Goal: Find specific page/section: Locate a particular part of the current website

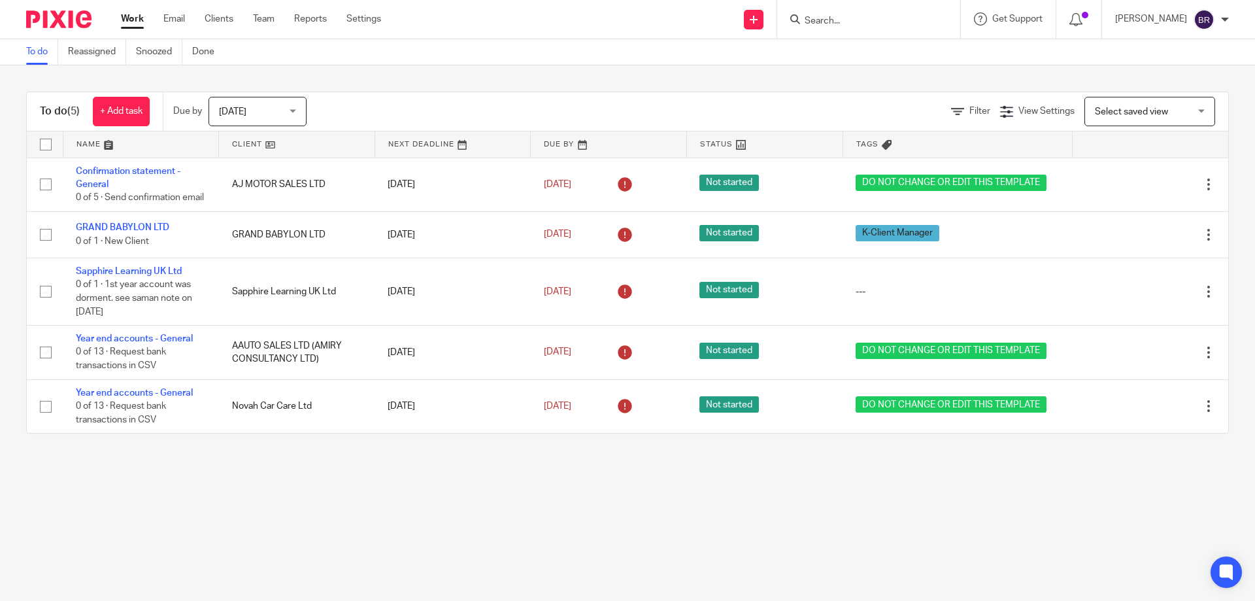
click at [877, 18] on input "Search" at bounding box center [863, 22] width 118 height 12
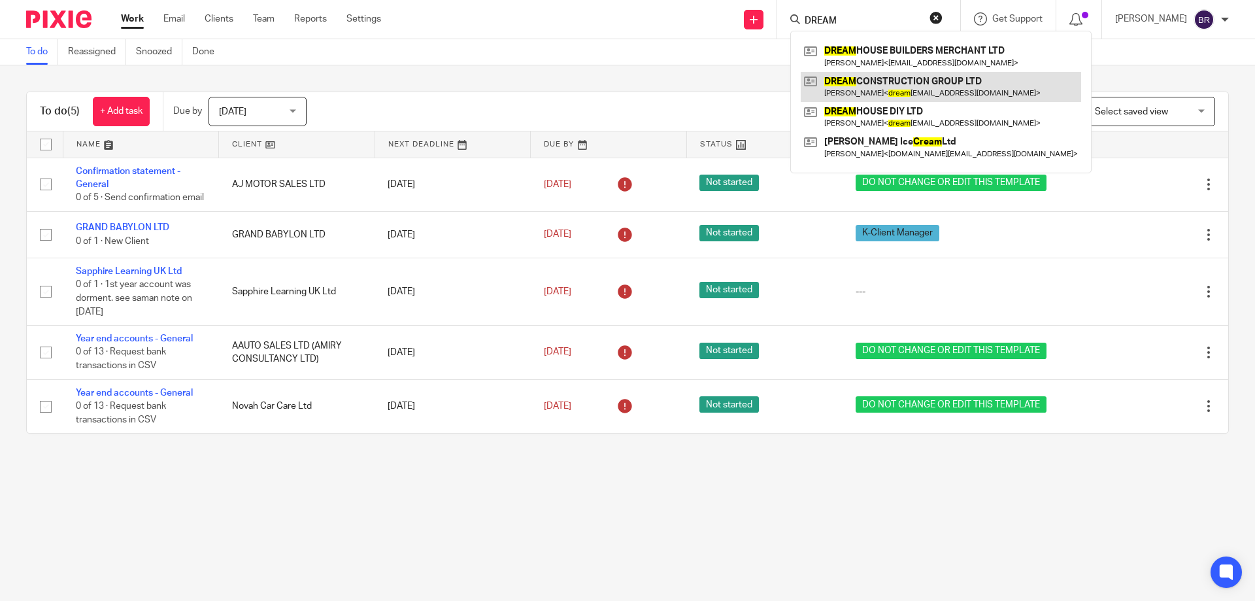
type input "DREAM"
click at [969, 81] on link at bounding box center [941, 87] width 280 height 30
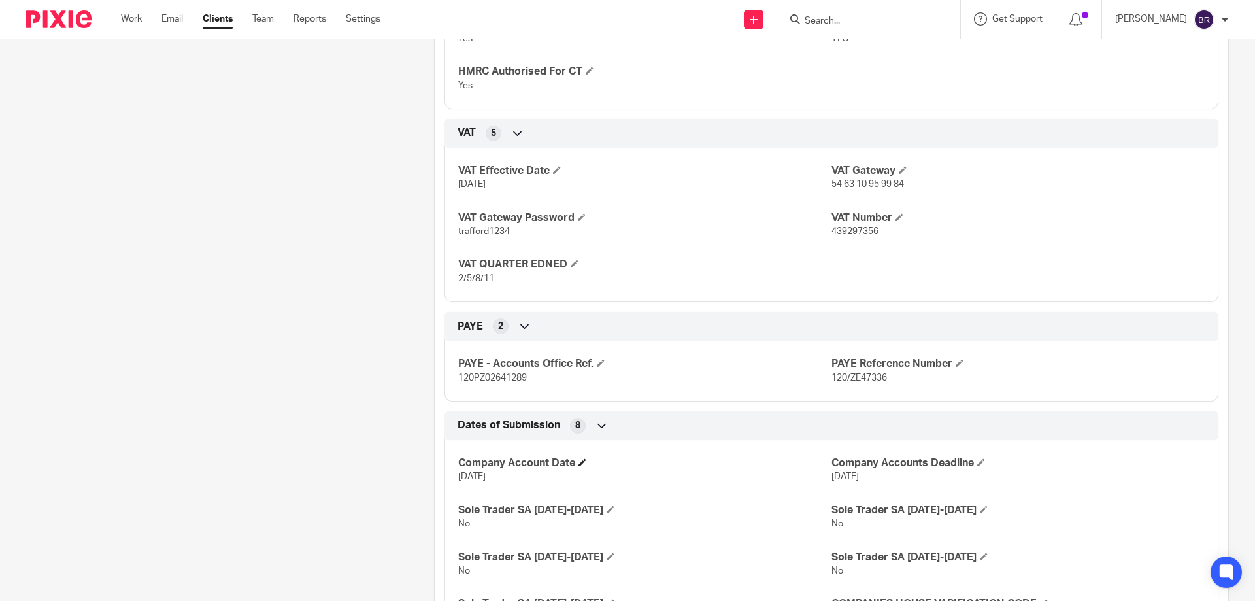
scroll to position [785, 0]
click at [871, 371] on p "120/ZE47336" at bounding box center [1018, 377] width 373 height 13
copy div "120/ZE47336 Bookkeeping Notes 3"
